Goal: Information Seeking & Learning: Understand process/instructions

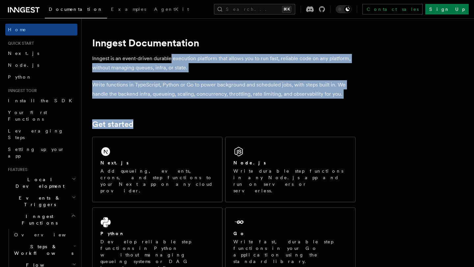
drag, startPoint x: 0, startPoint y: 0, endPoint x: 170, endPoint y: 60, distance: 180.3
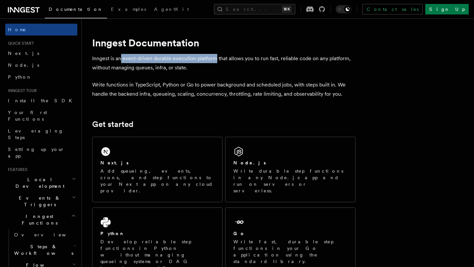
drag, startPoint x: 121, startPoint y: 60, endPoint x: 216, endPoint y: 58, distance: 94.8
click at [216, 58] on p "Inngest is an event-driven durable execution platform that allows you to run fa…" at bounding box center [223, 63] width 263 height 18
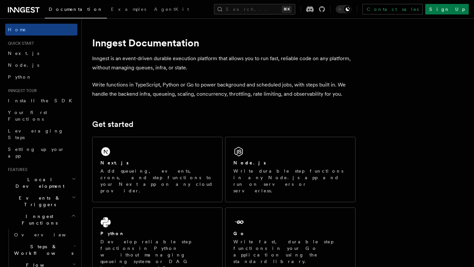
drag, startPoint x: 217, startPoint y: 86, endPoint x: 291, endPoint y: 88, distance: 74.1
click at [291, 88] on p "Write functions in TypeScript, Python or Go to power background and scheduled j…" at bounding box center [223, 89] width 263 height 18
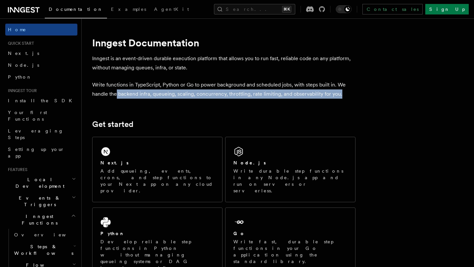
drag, startPoint x: 116, startPoint y: 94, endPoint x: 345, endPoint y: 92, distance: 228.4
click at [345, 92] on p "Write functions in TypeScript, Python or Go to power background and scheduled j…" at bounding box center [223, 89] width 263 height 18
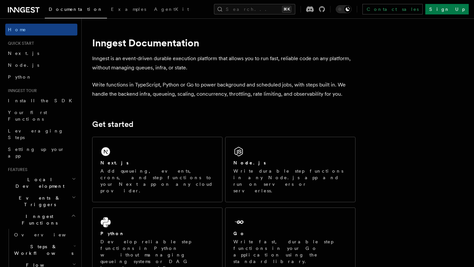
click at [325, 11] on icon at bounding box center [322, 9] width 6 height 6
click at [42, 104] on link "Install the SDK" at bounding box center [41, 101] width 72 height 12
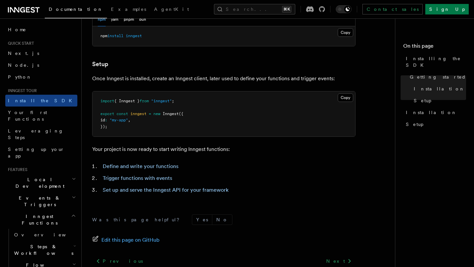
scroll to position [228, 0]
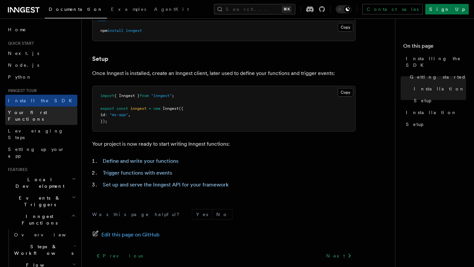
click at [51, 112] on link "Your first Functions" at bounding box center [41, 116] width 72 height 18
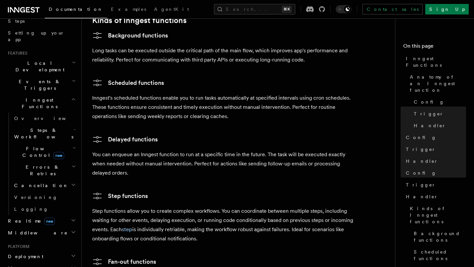
scroll to position [119, 0]
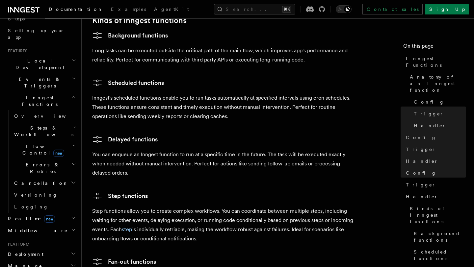
click at [72, 94] on icon "button" at bounding box center [73, 96] width 5 height 5
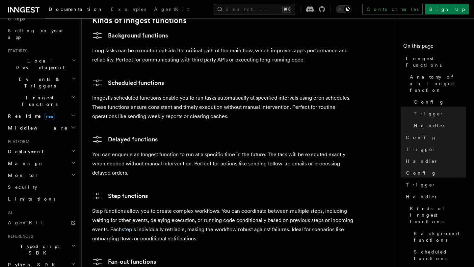
click at [75, 113] on icon "button" at bounding box center [73, 115] width 5 height 5
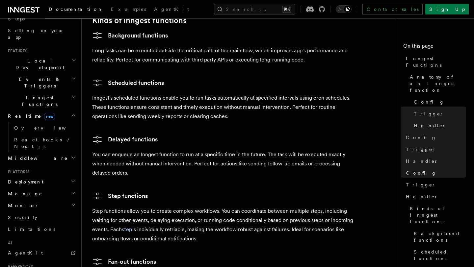
click at [75, 113] on icon "button" at bounding box center [73, 115] width 5 height 5
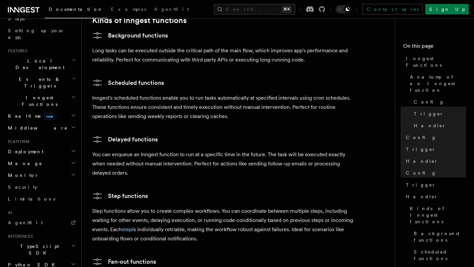
click at [76, 113] on icon "button" at bounding box center [73, 115] width 5 height 5
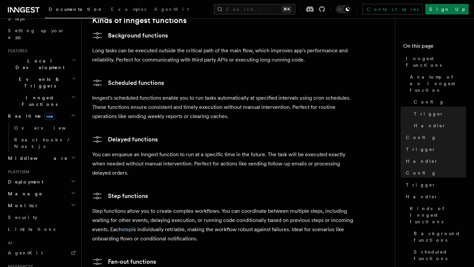
click at [76, 113] on icon "button" at bounding box center [73, 115] width 5 height 5
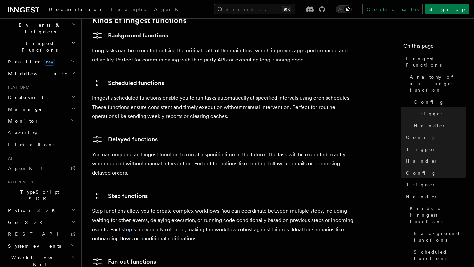
scroll to position [176, 0]
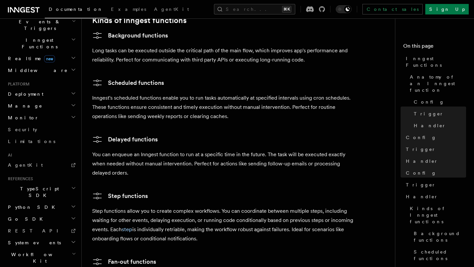
click at [72, 186] on icon "button" at bounding box center [73, 188] width 5 height 5
click at [74, 204] on icon "button" at bounding box center [73, 206] width 5 height 5
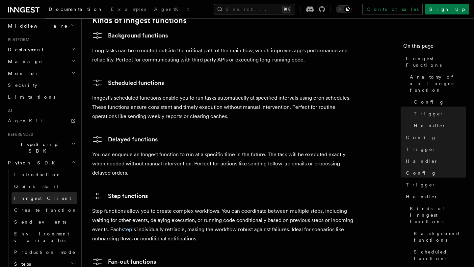
scroll to position [223, 0]
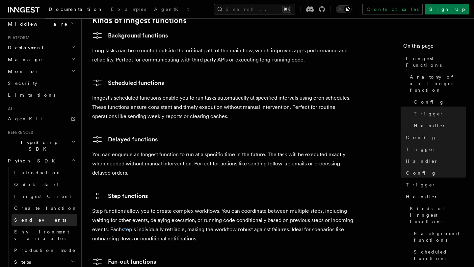
click at [58, 214] on link "Send events" at bounding box center [45, 220] width 66 height 12
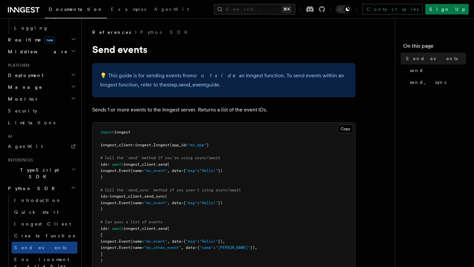
scroll to position [316, 0]
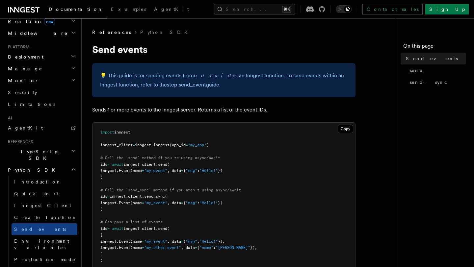
click at [75, 167] on icon "button" at bounding box center [73, 169] width 5 height 5
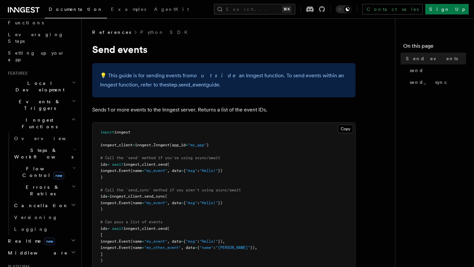
scroll to position [0, 0]
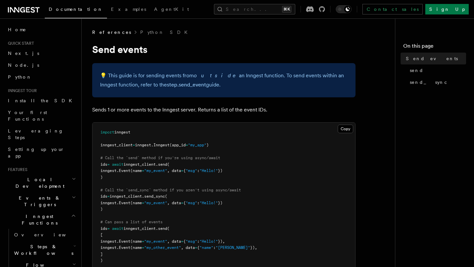
click at [71, 213] on icon "button" at bounding box center [73, 215] width 5 height 5
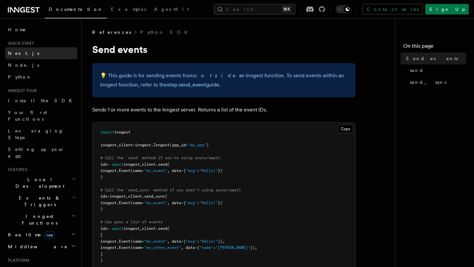
click at [36, 57] on link "Next.js" at bounding box center [41, 53] width 72 height 12
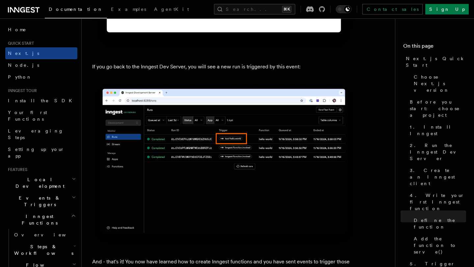
scroll to position [3852, 0]
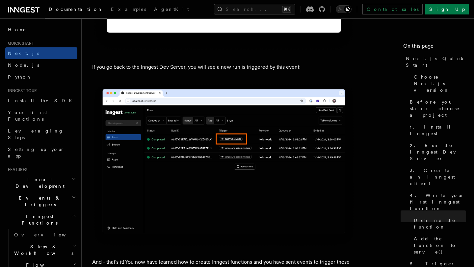
click at [212, 72] on p "If you go back to the Inngest Dev Server, you will see a new run is triggered b…" at bounding box center [223, 67] width 263 height 9
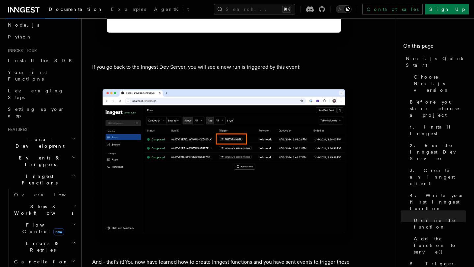
scroll to position [68, 0]
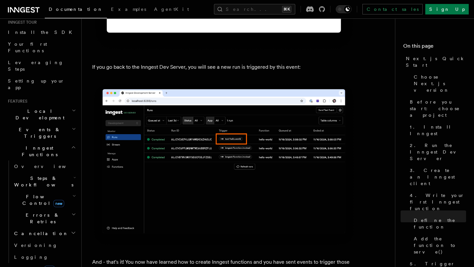
click at [74, 194] on icon "button" at bounding box center [74, 196] width 4 height 5
click at [76, 175] on icon "button" at bounding box center [74, 177] width 3 height 5
click at [76, 142] on h2 "Inngest Functions" at bounding box center [41, 151] width 72 height 18
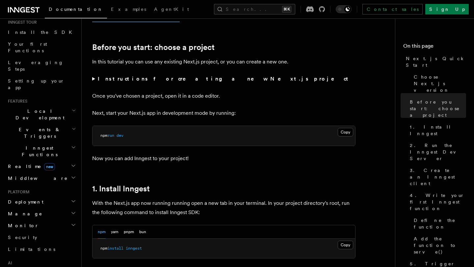
scroll to position [0, 0]
